Goal: Task Accomplishment & Management: Use online tool/utility

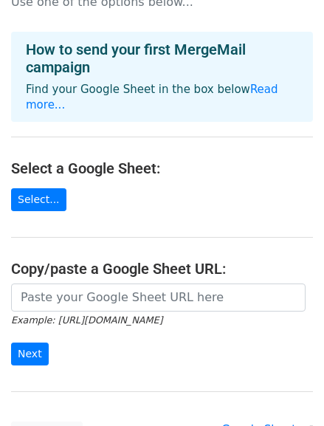
scroll to position [66, 0]
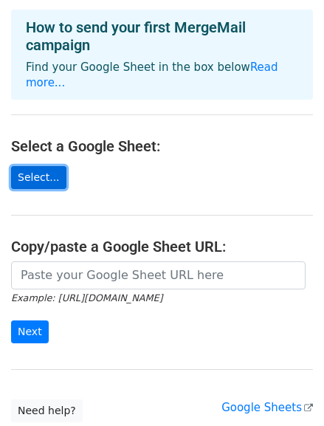
click at [31, 166] on link "Select..." at bounding box center [38, 177] width 55 height 23
click at [35, 166] on link "Select..." at bounding box center [38, 177] width 55 height 23
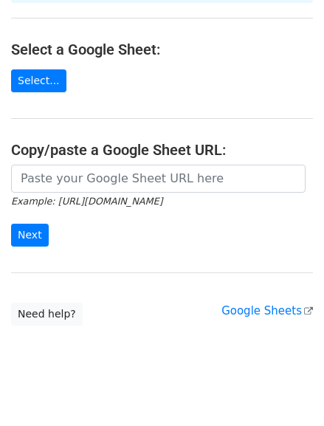
scroll to position [163, 0]
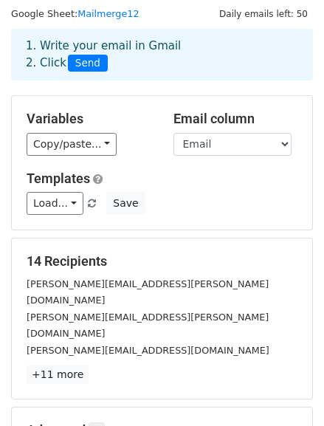
scroll to position [2, 0]
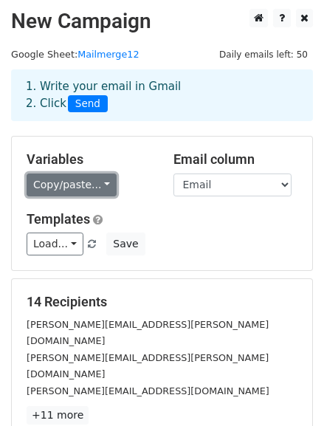
click at [99, 183] on link "Copy/paste..." at bounding box center [72, 184] width 90 height 23
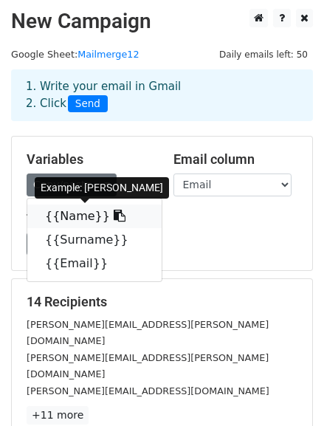
click at [114, 215] on icon at bounding box center [120, 215] width 12 height 12
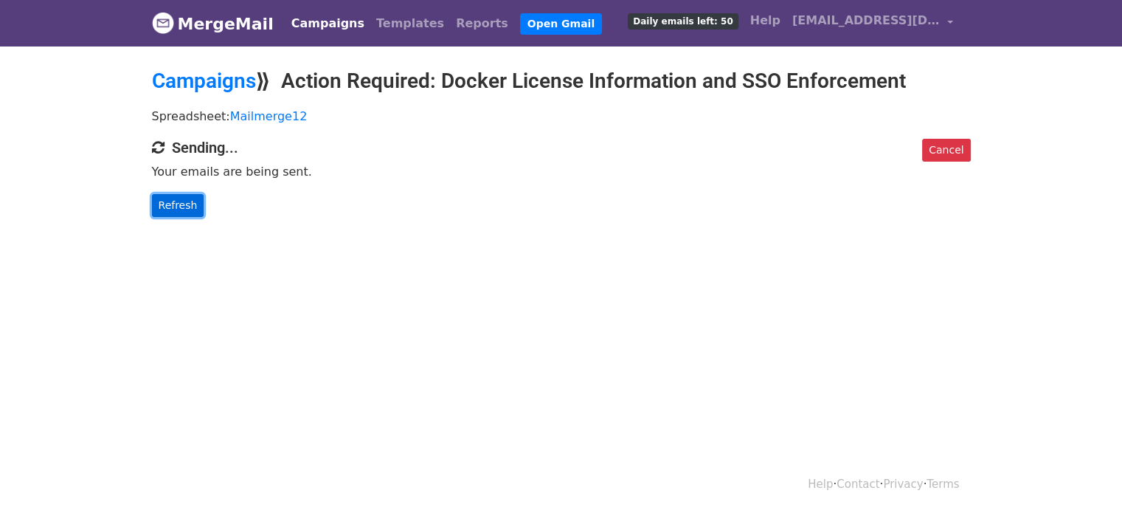
click at [171, 206] on link "Refresh" at bounding box center [178, 205] width 52 height 23
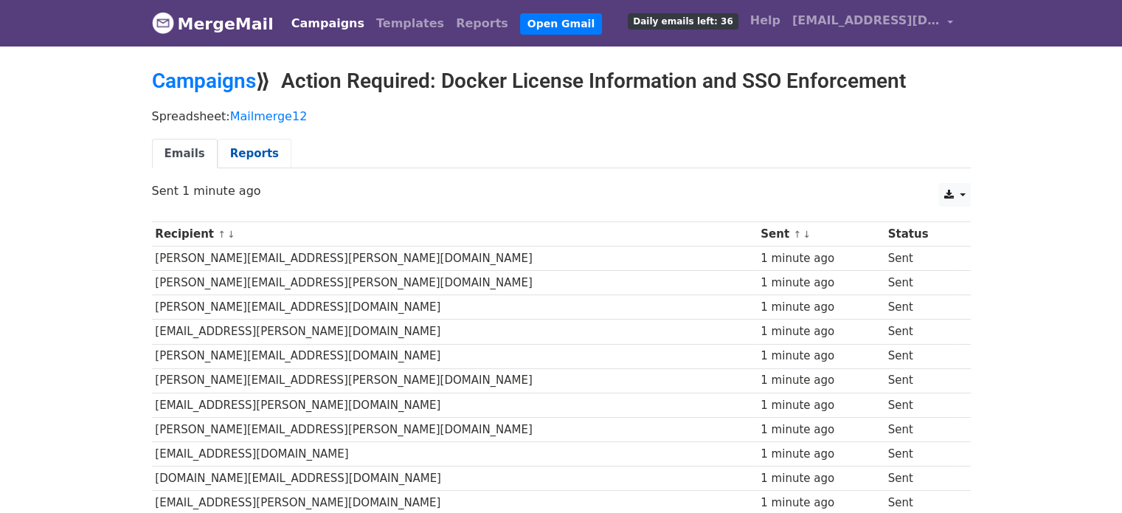
click at [226, 152] on link "Reports" at bounding box center [255, 154] width 74 height 30
